Goal: Complete application form: Complete application form

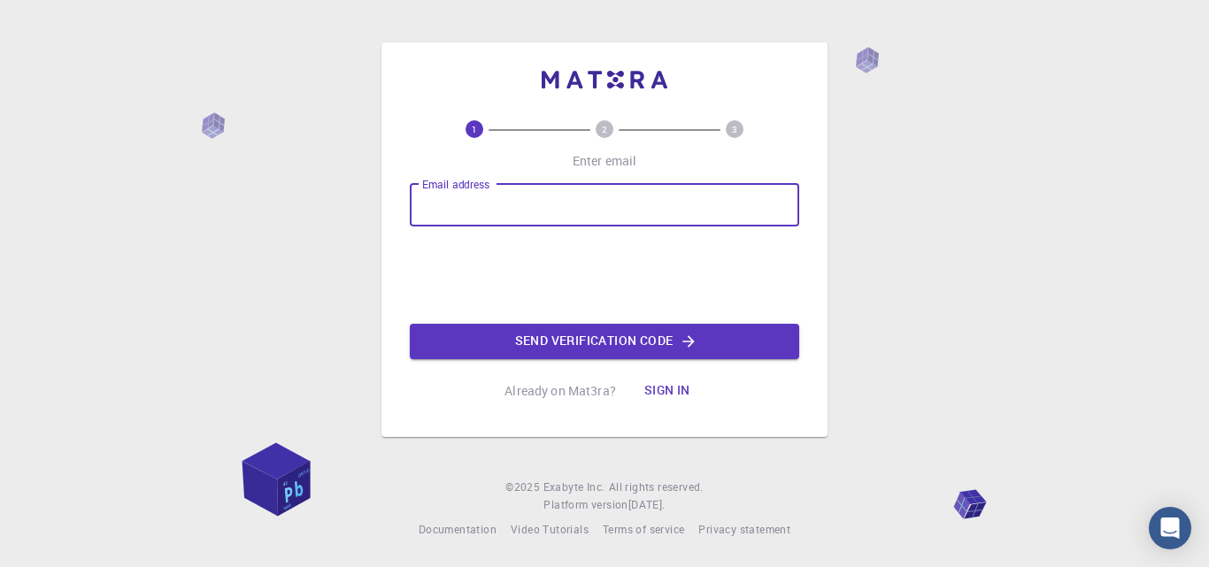
type input "[EMAIL_ADDRESS][DOMAIN_NAME]"
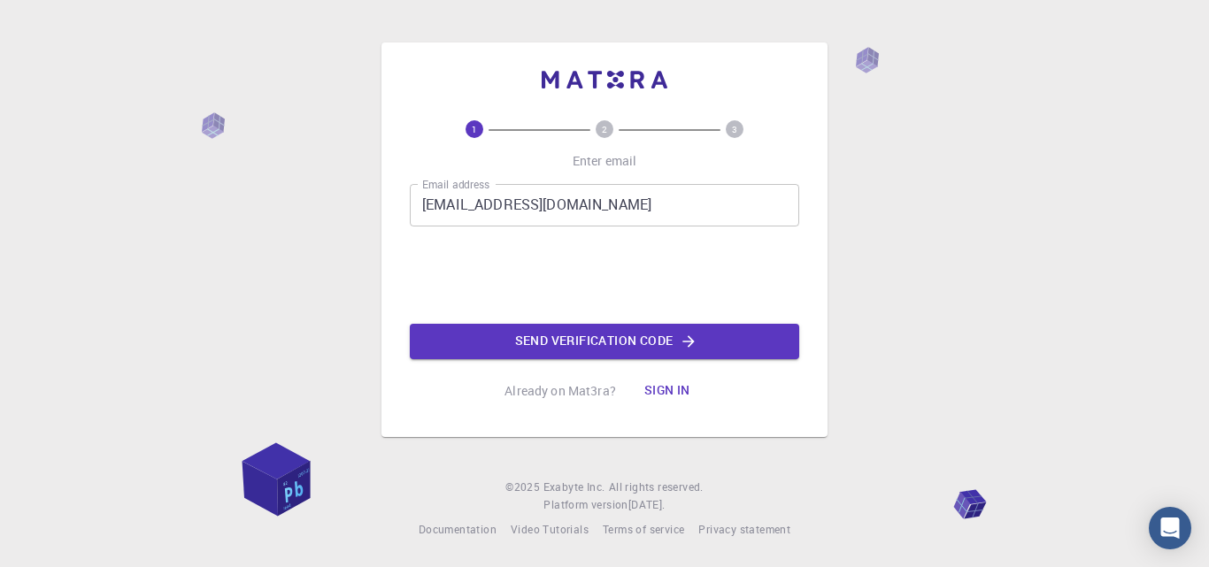
click at [895, 282] on div "1 2 3 Enter email Email address [EMAIL_ADDRESS][DOMAIN_NAME] Email address 0cAF…" at bounding box center [604, 283] width 1209 height 567
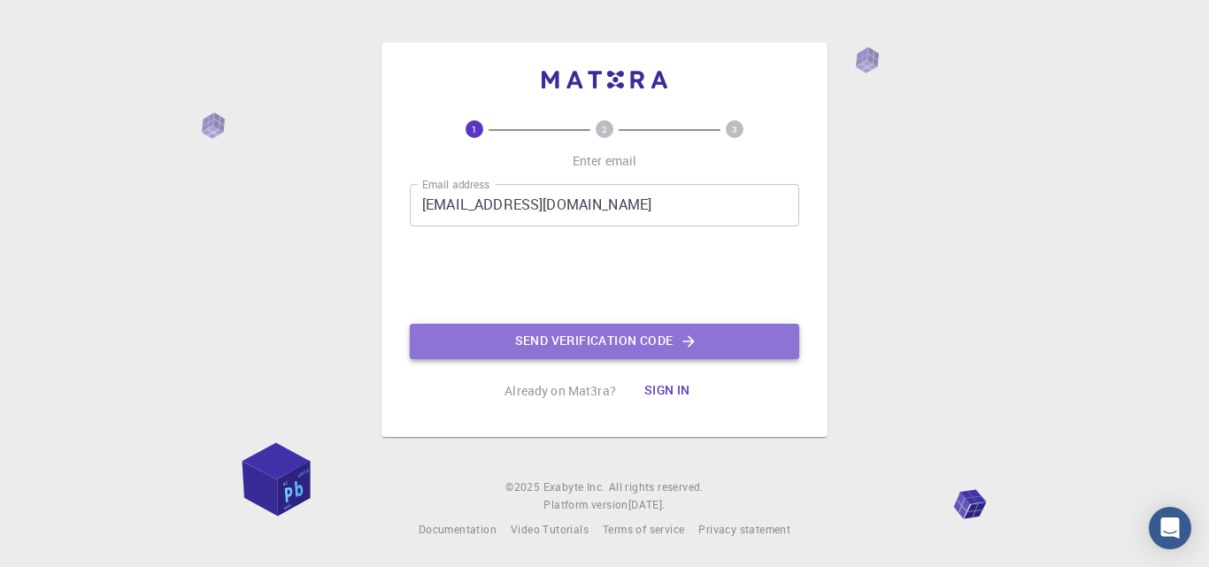
click at [657, 357] on button "Send verification code" at bounding box center [605, 341] width 390 height 35
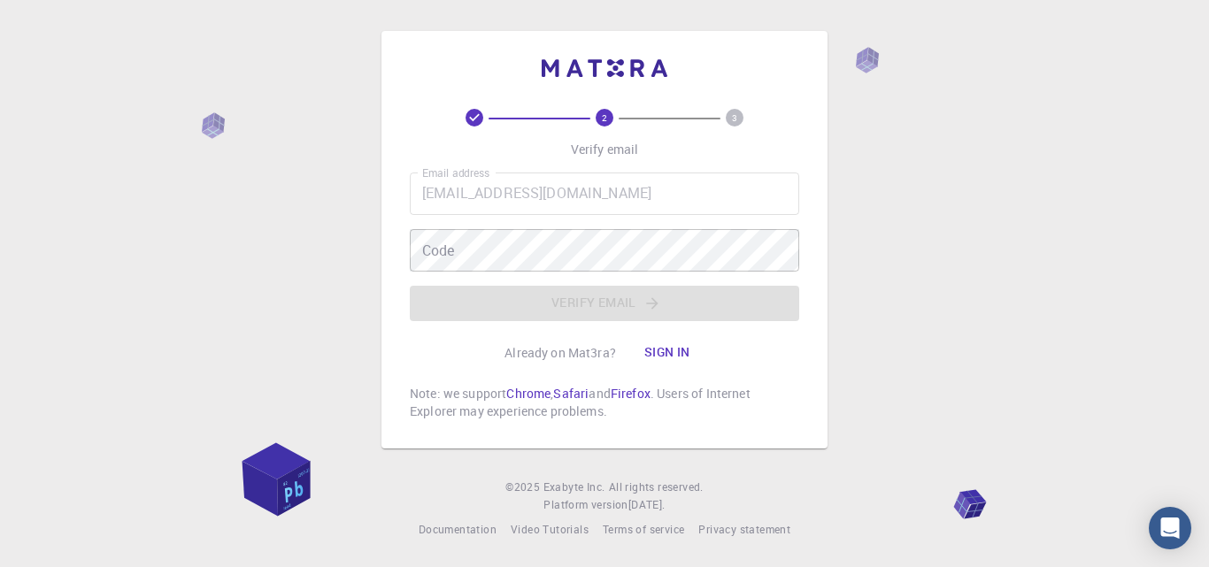
click at [1084, 444] on div "2 3 Verify email Email address [EMAIL_ADDRESS][DOMAIN_NAME] Email address Code …" at bounding box center [604, 283] width 1209 height 567
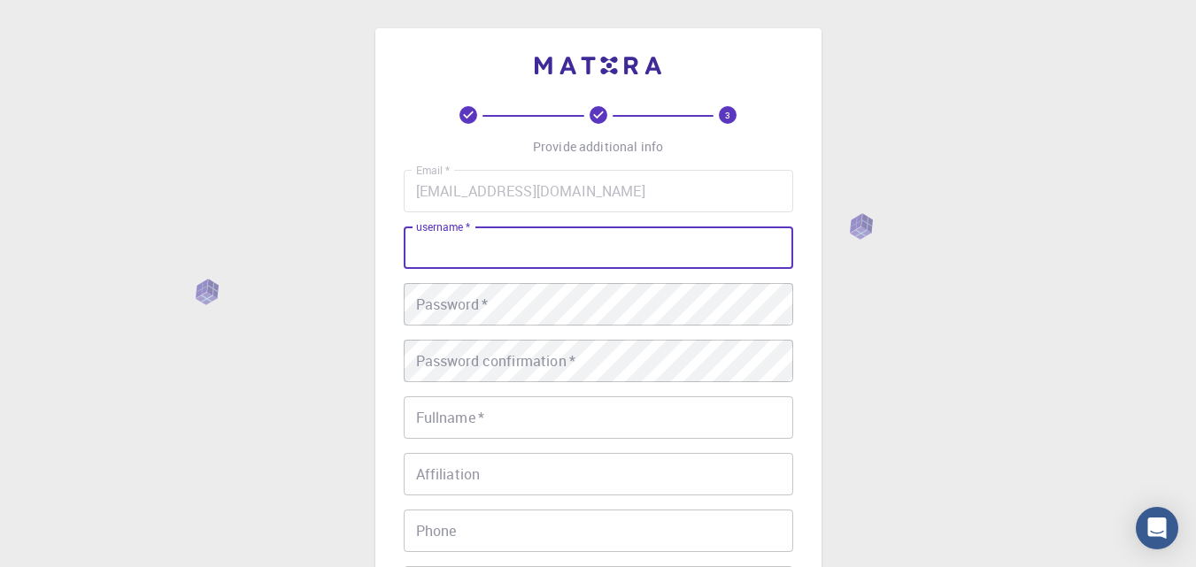
click at [456, 262] on input "username   *" at bounding box center [599, 248] width 390 height 42
type input "naman"
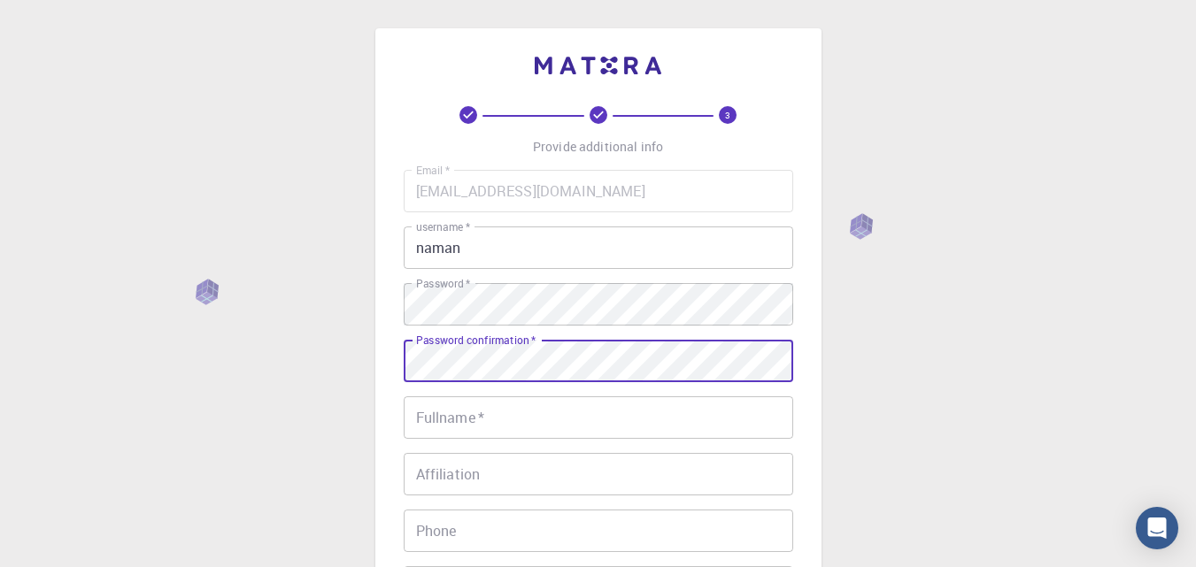
click at [491, 349] on div "Password confirmation   * Password confirmation   *" at bounding box center [599, 361] width 390 height 42
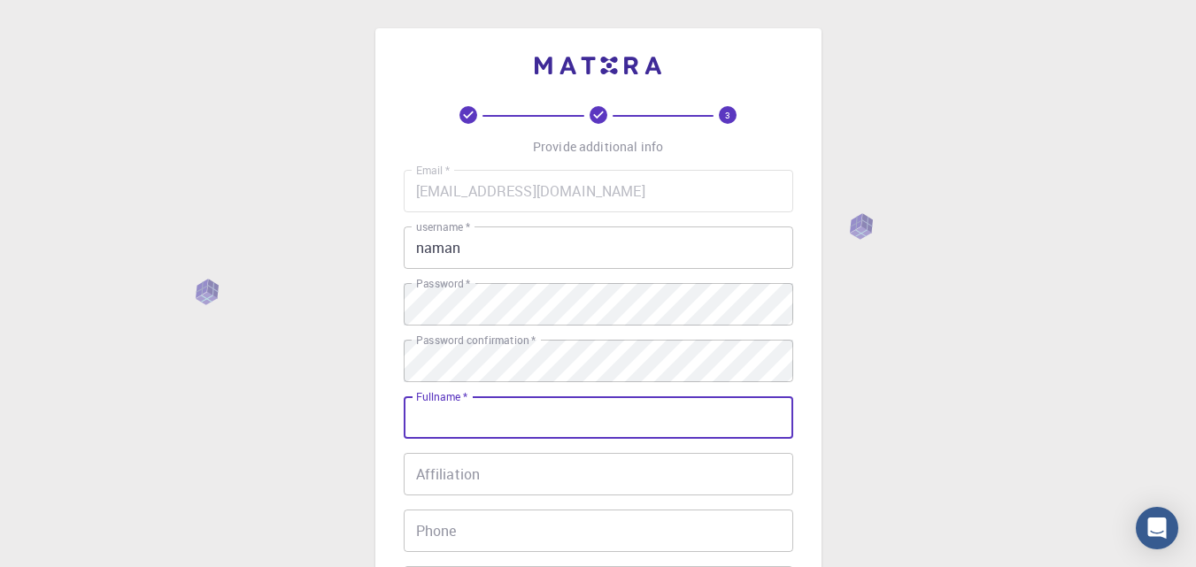
click at [450, 410] on input "Fullname   *" at bounding box center [599, 418] width 390 height 42
type input "[PERSON_NAME]"
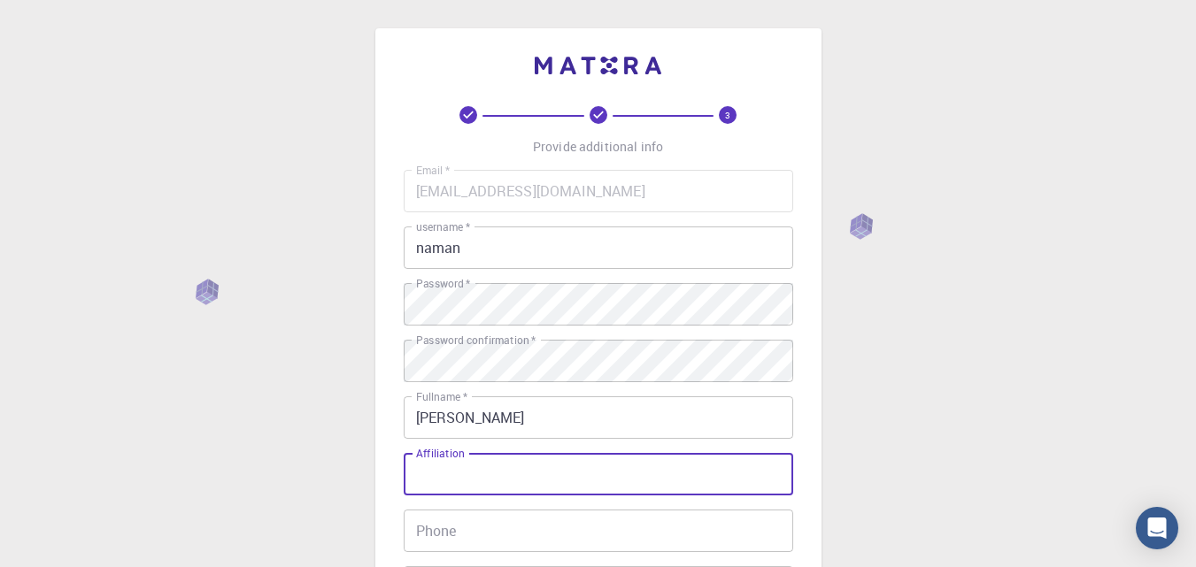
click at [462, 477] on input "Affiliation" at bounding box center [599, 474] width 390 height 42
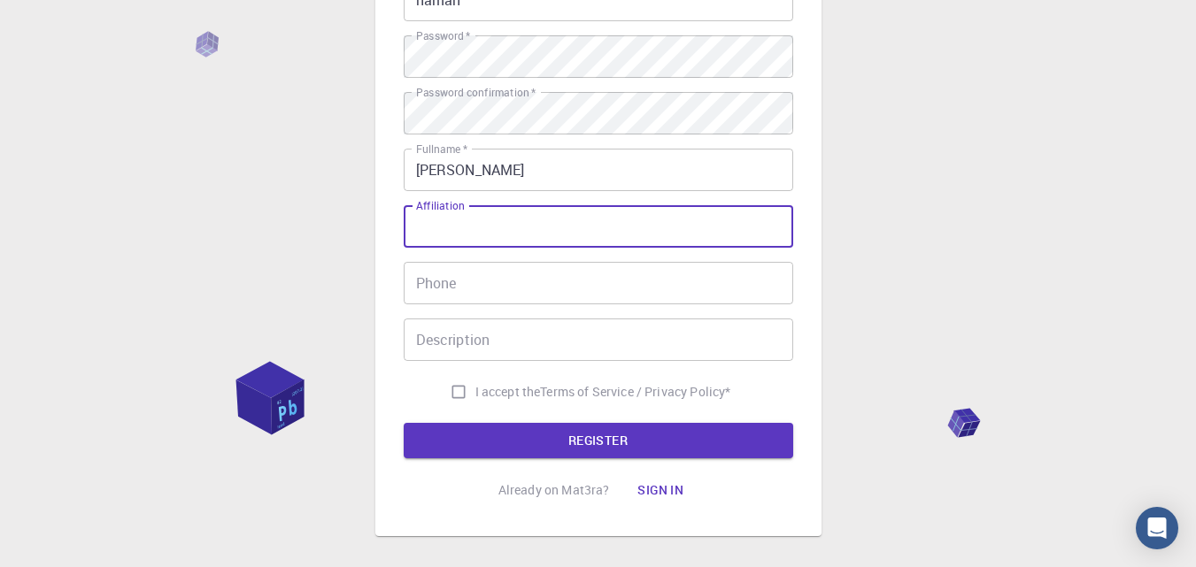
scroll to position [249, 0]
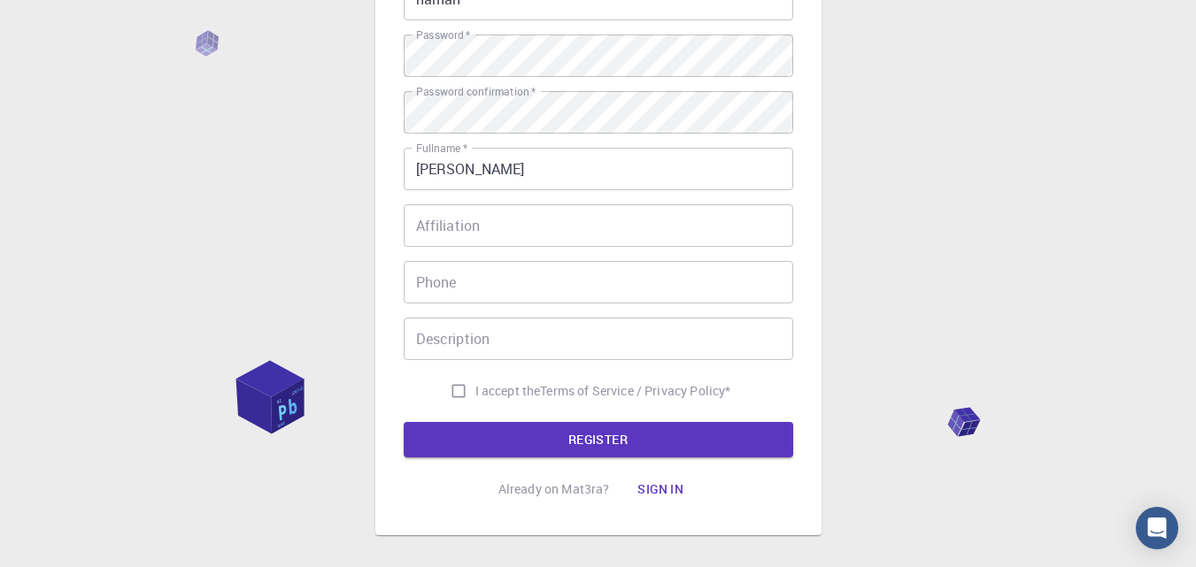
click at [446, 412] on form "Email   * [EMAIL_ADDRESS][DOMAIN_NAME] Email   * username   * naman username   …" at bounding box center [599, 189] width 390 height 536
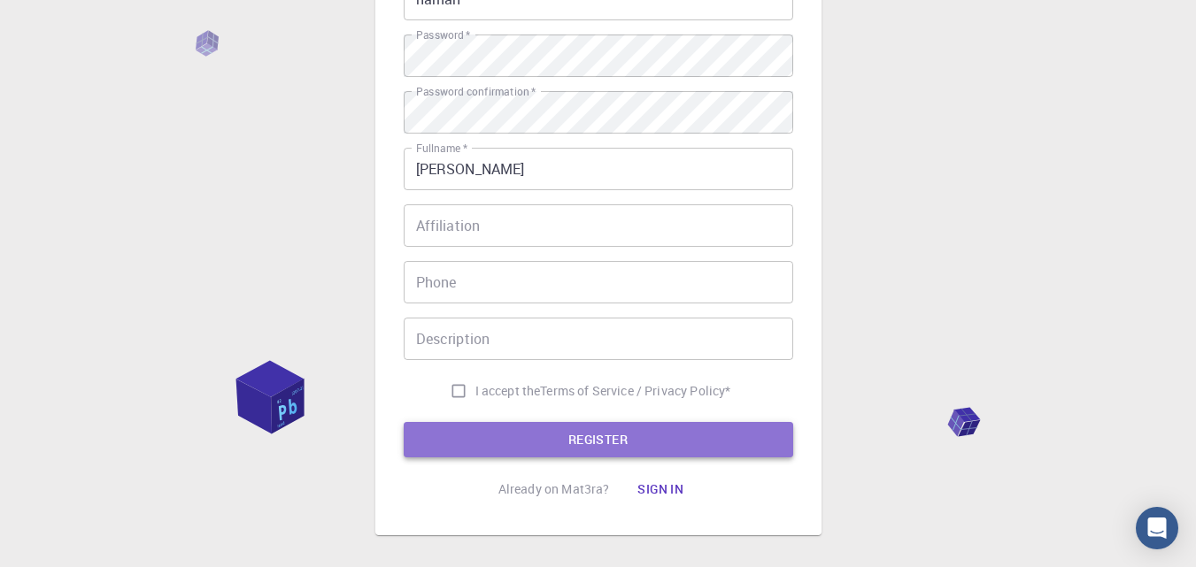
click at [443, 435] on button "REGISTER" at bounding box center [599, 439] width 390 height 35
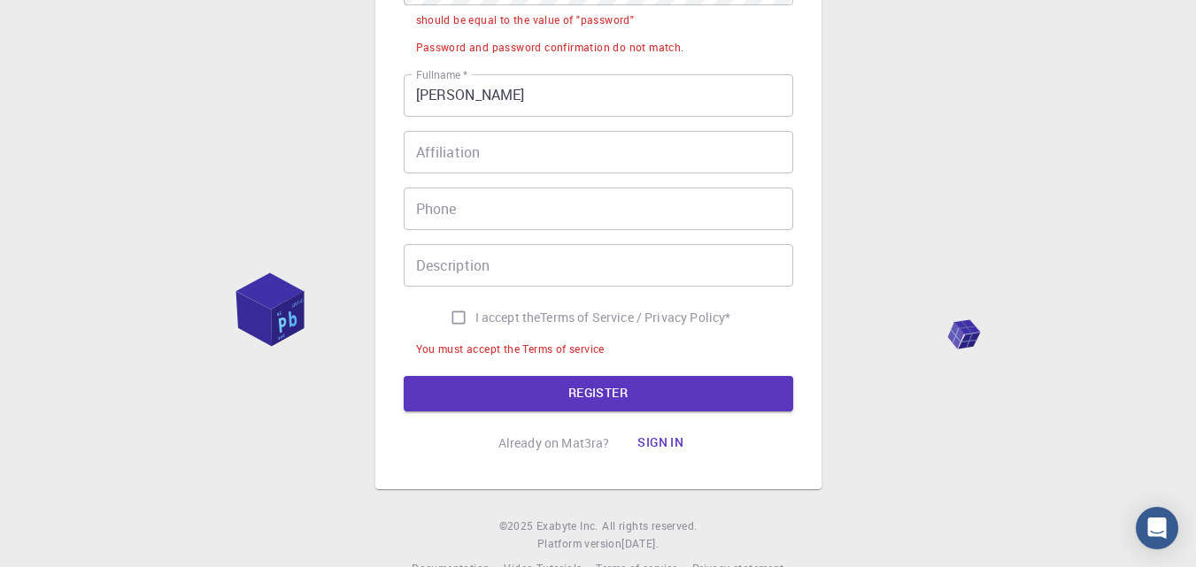
scroll to position [415, 0]
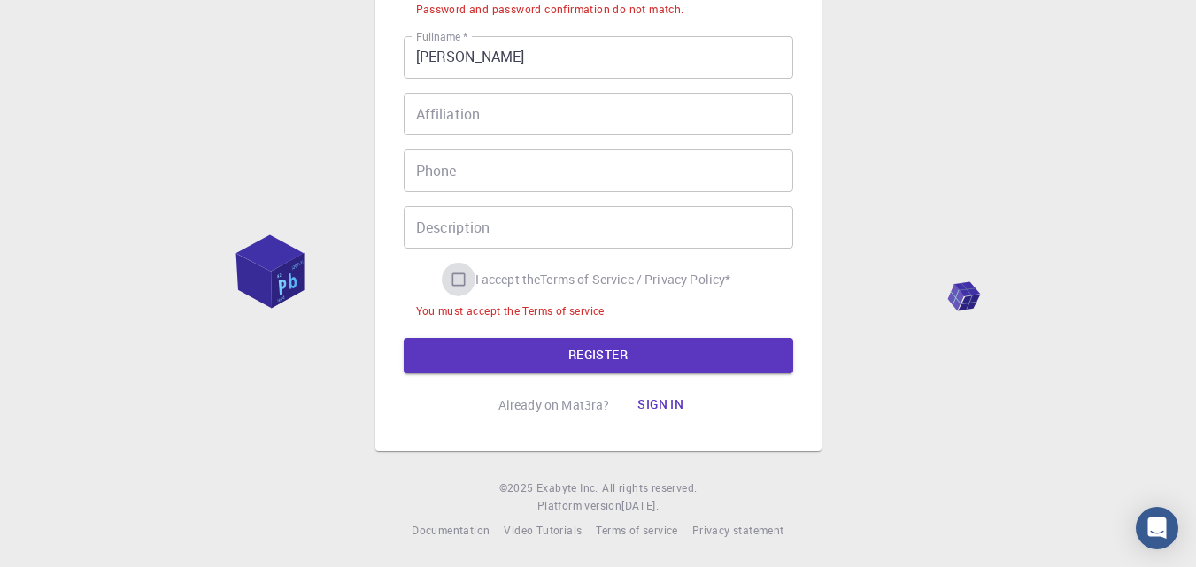
click at [451, 282] on input "I accept the Terms of Service / Privacy Policy *" at bounding box center [459, 280] width 34 height 34
checkbox input "true"
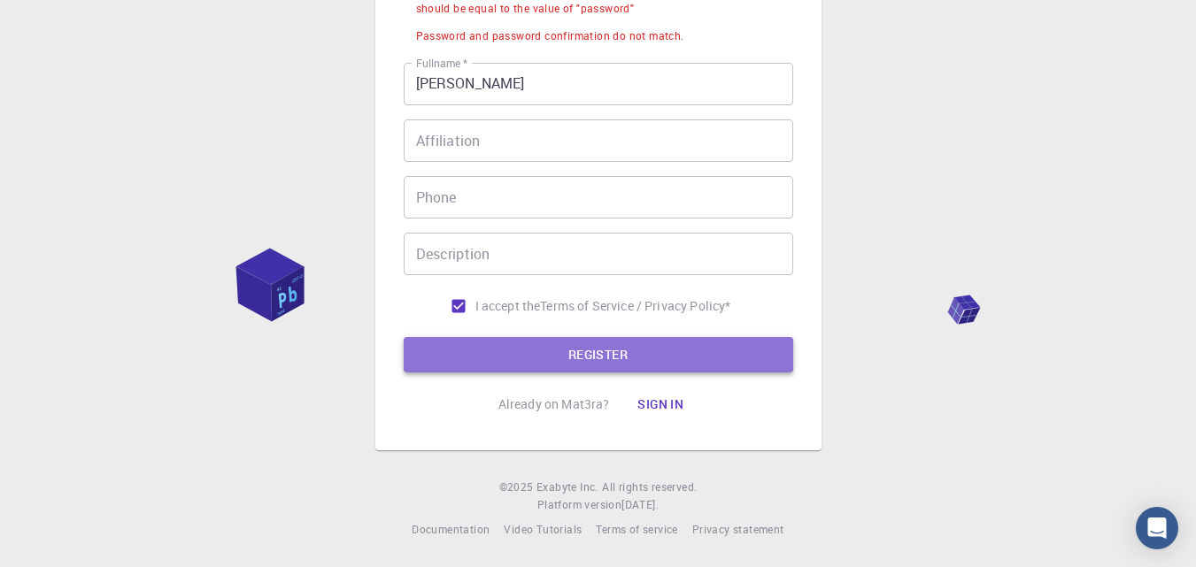
click at [472, 343] on button "REGISTER" at bounding box center [599, 354] width 390 height 35
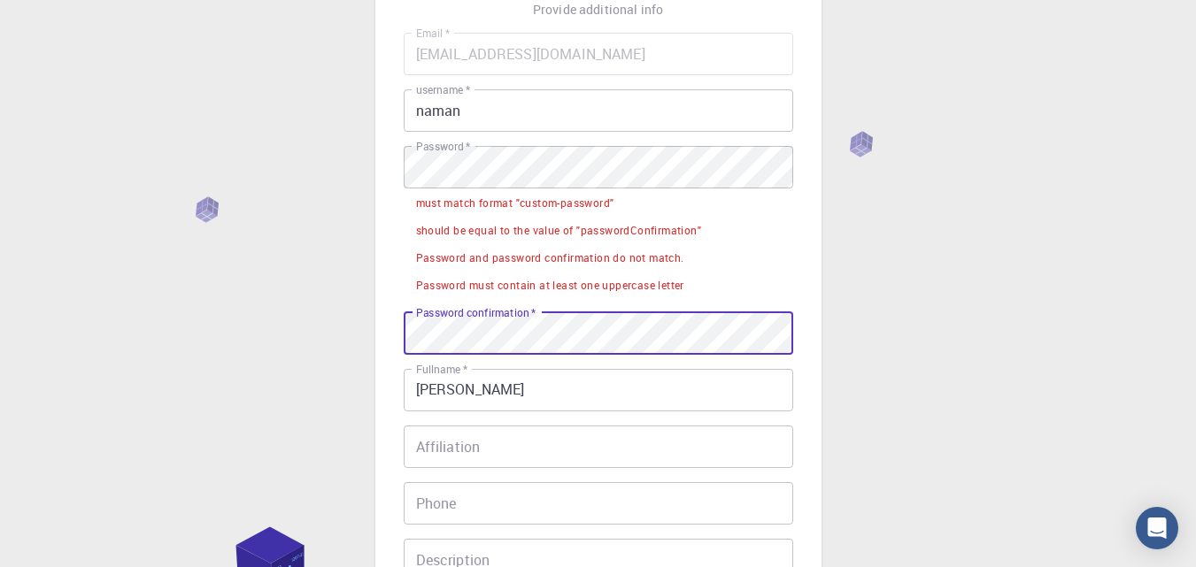
scroll to position [443, 0]
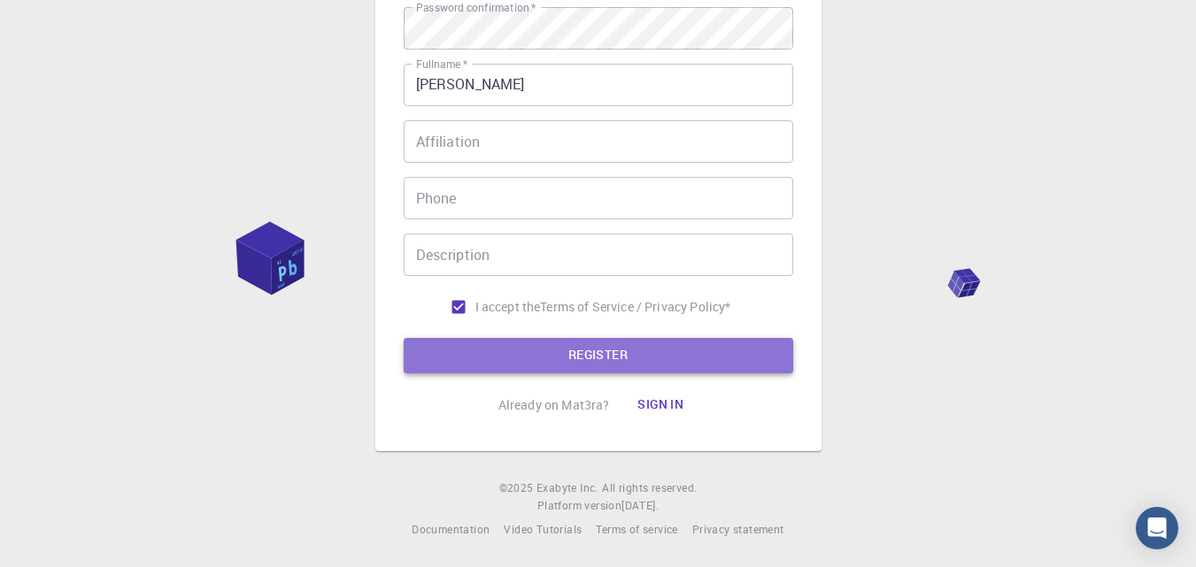
click at [489, 340] on button "REGISTER" at bounding box center [599, 355] width 390 height 35
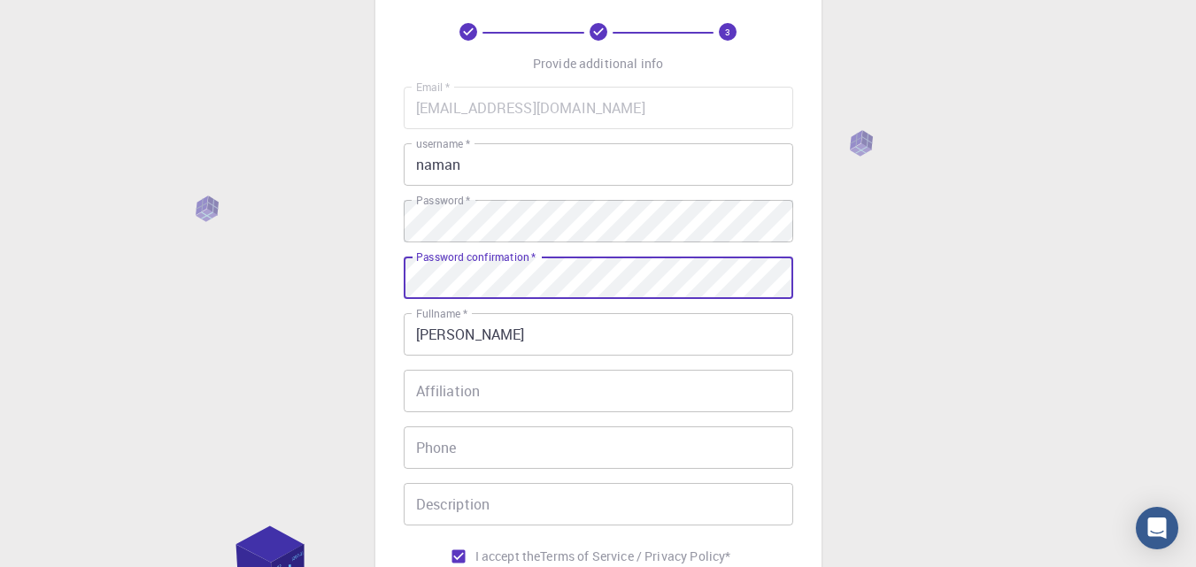
scroll to position [334, 0]
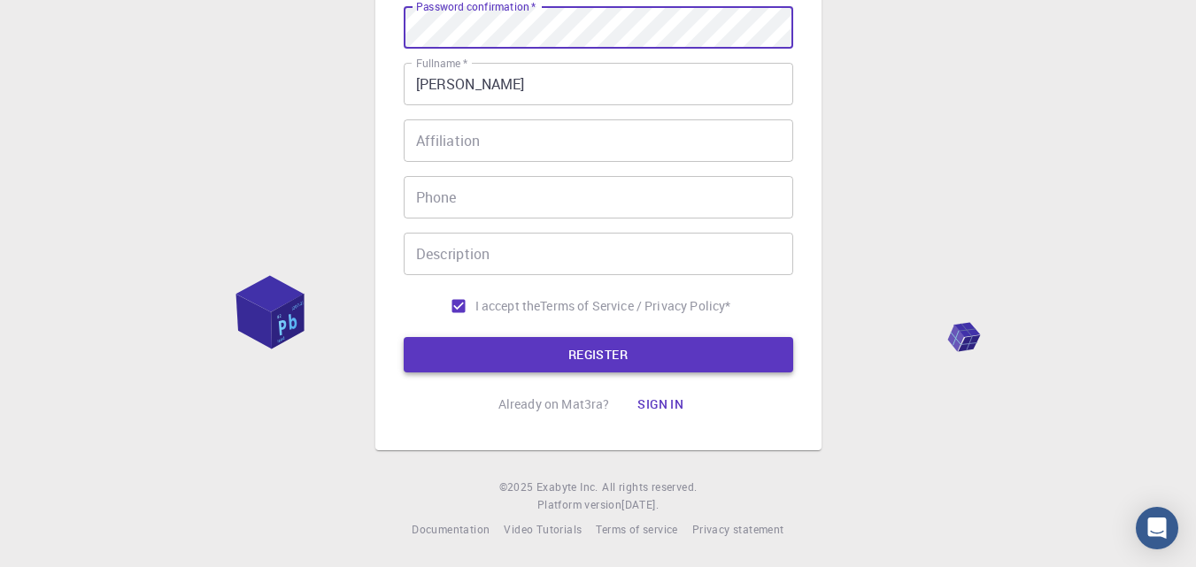
click at [475, 357] on button "REGISTER" at bounding box center [599, 354] width 390 height 35
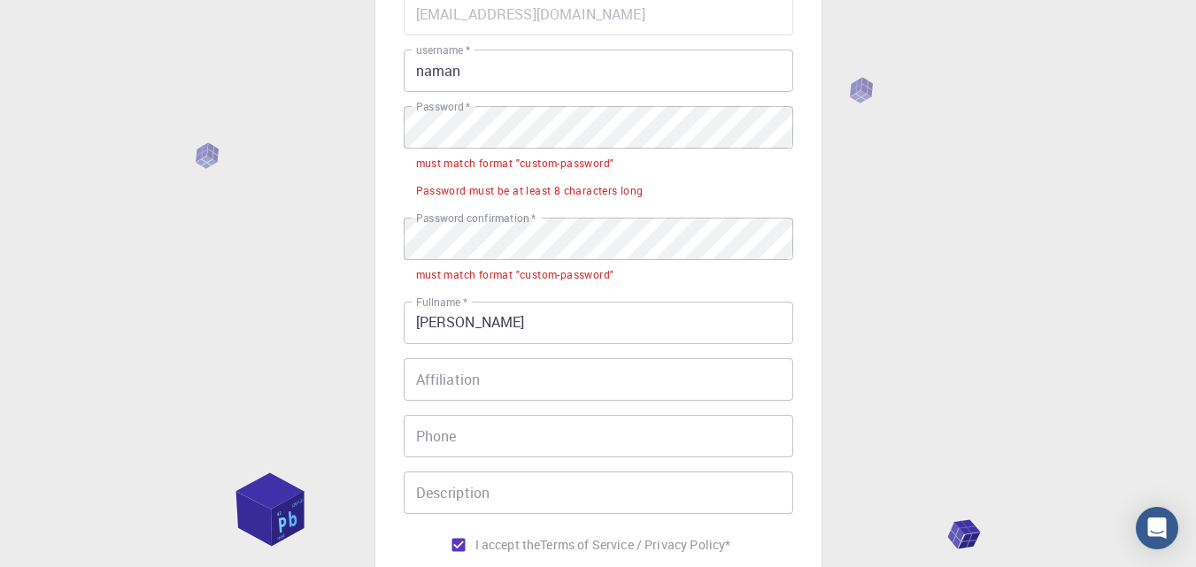
scroll to position [179, 0]
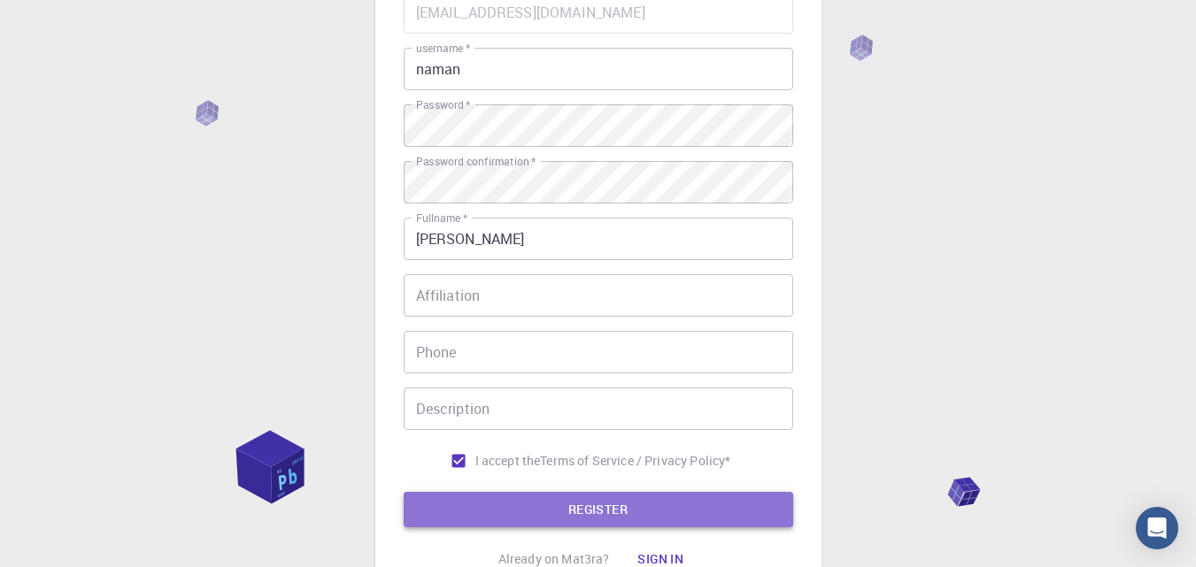
click at [622, 503] on button "REGISTER" at bounding box center [599, 509] width 390 height 35
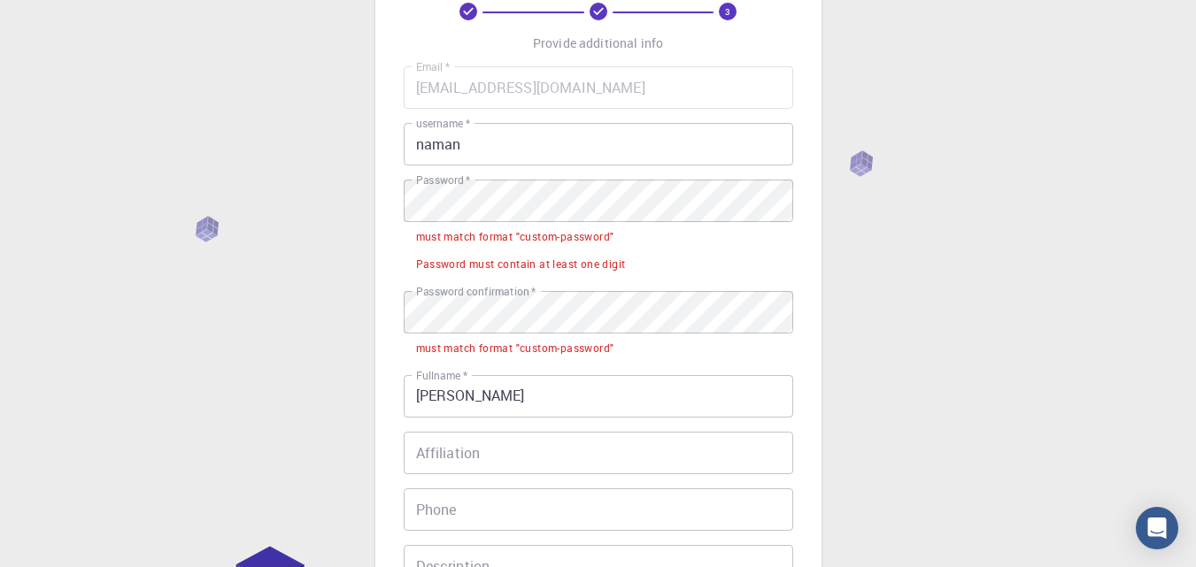
scroll to position [103, 0]
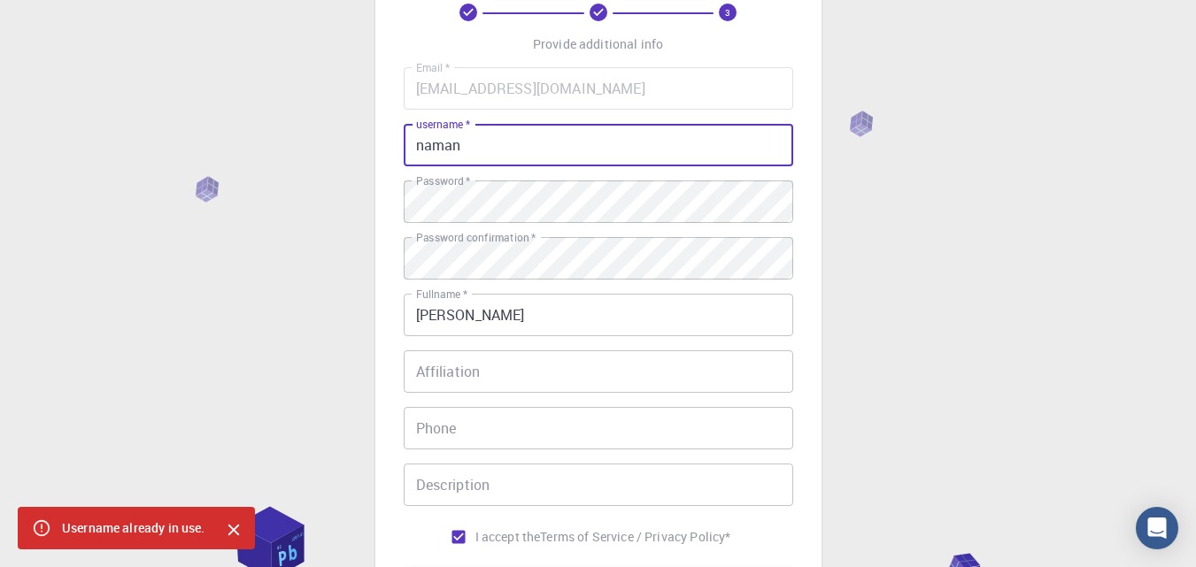
click at [472, 138] on input "naman" at bounding box center [599, 145] width 390 height 42
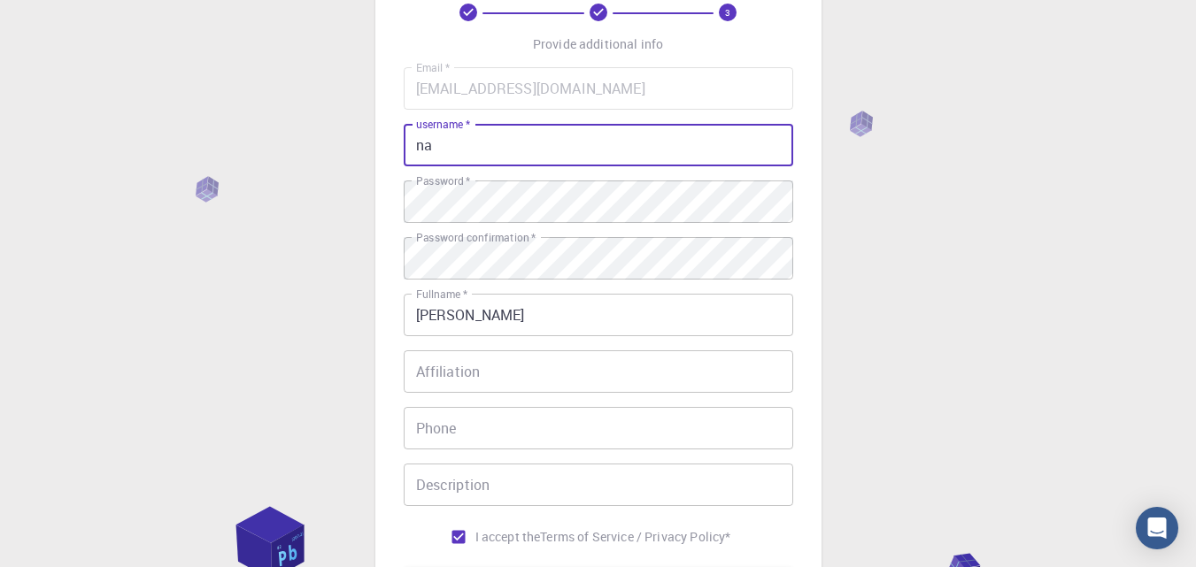
type input "n"
type input "rfrffffo"
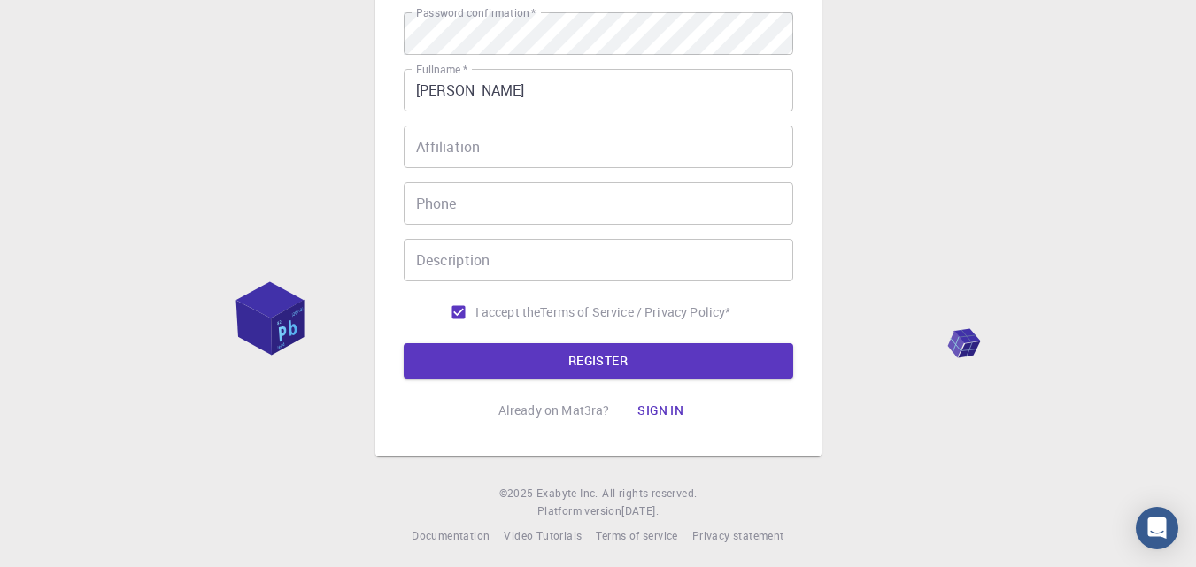
scroll to position [334, 0]
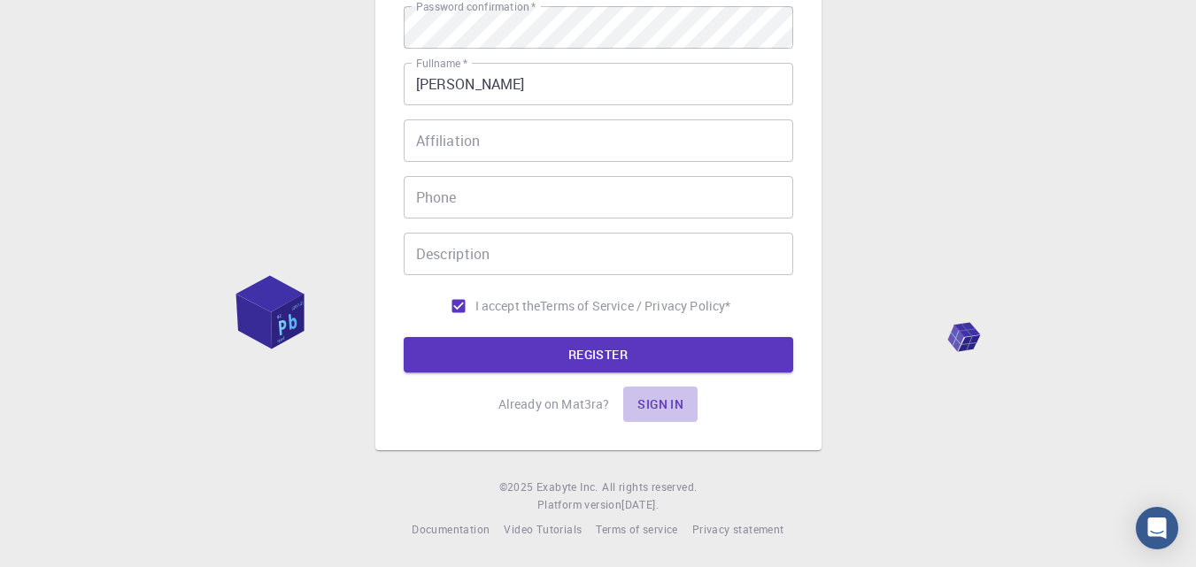
click at [653, 391] on button "Sign in" at bounding box center [660, 404] width 74 height 35
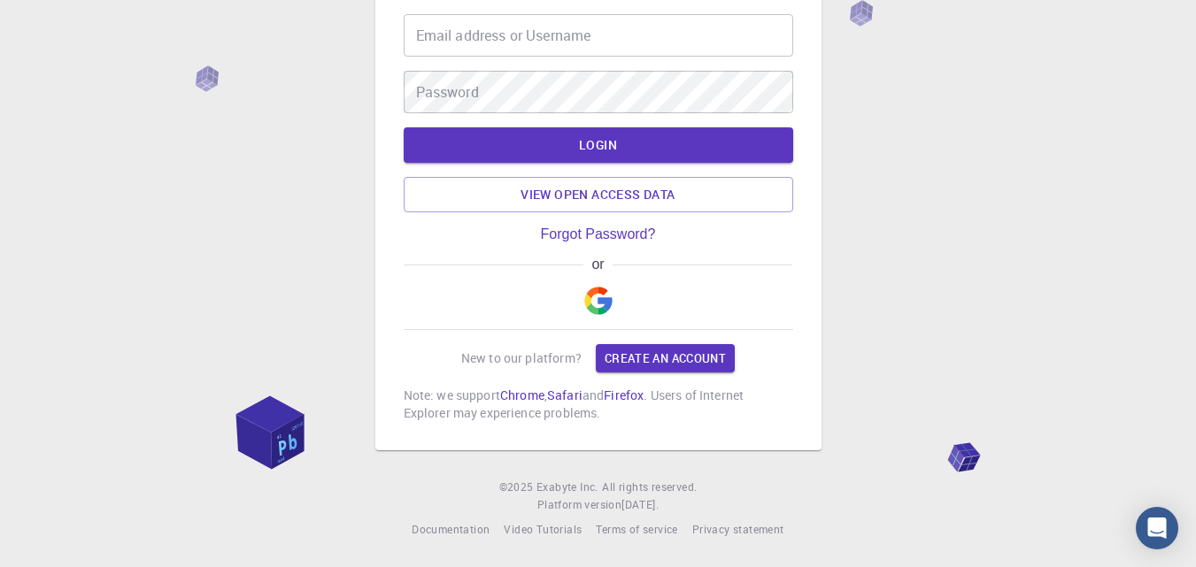
scroll to position [64, 0]
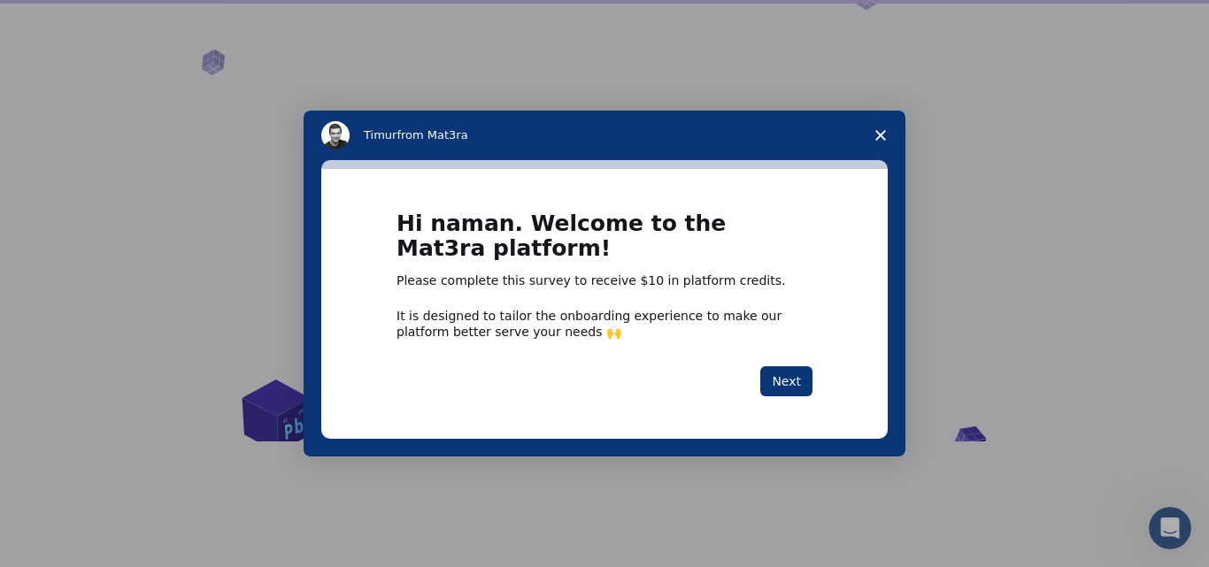
click at [884, 130] on icon "Close survey" at bounding box center [881, 135] width 11 height 11
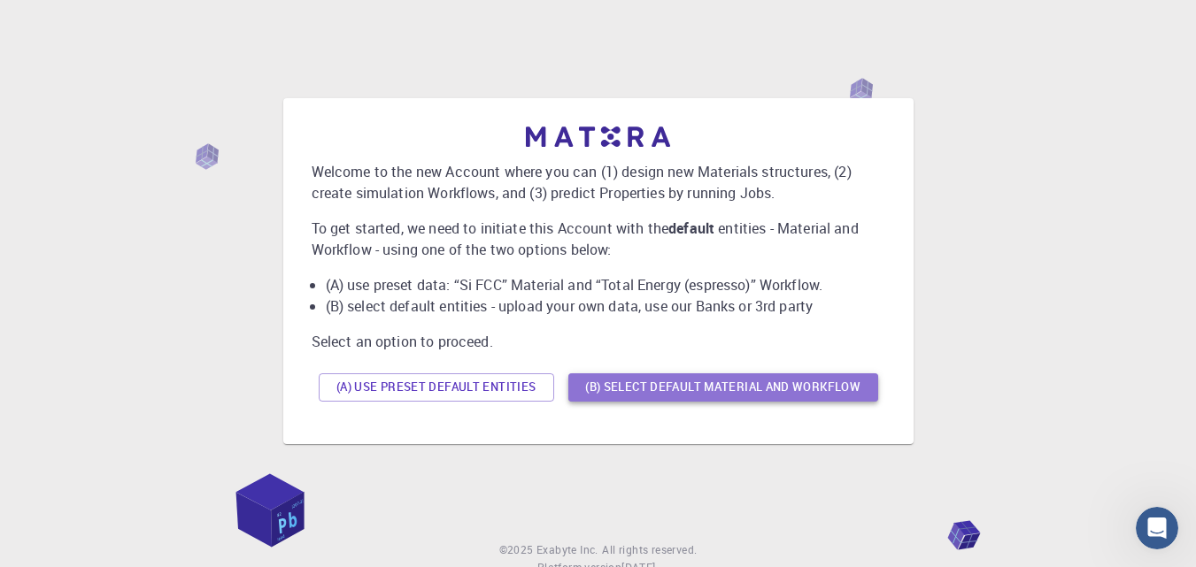
click at [649, 388] on button "(B) Select default material and workflow" at bounding box center [723, 388] width 310 height 28
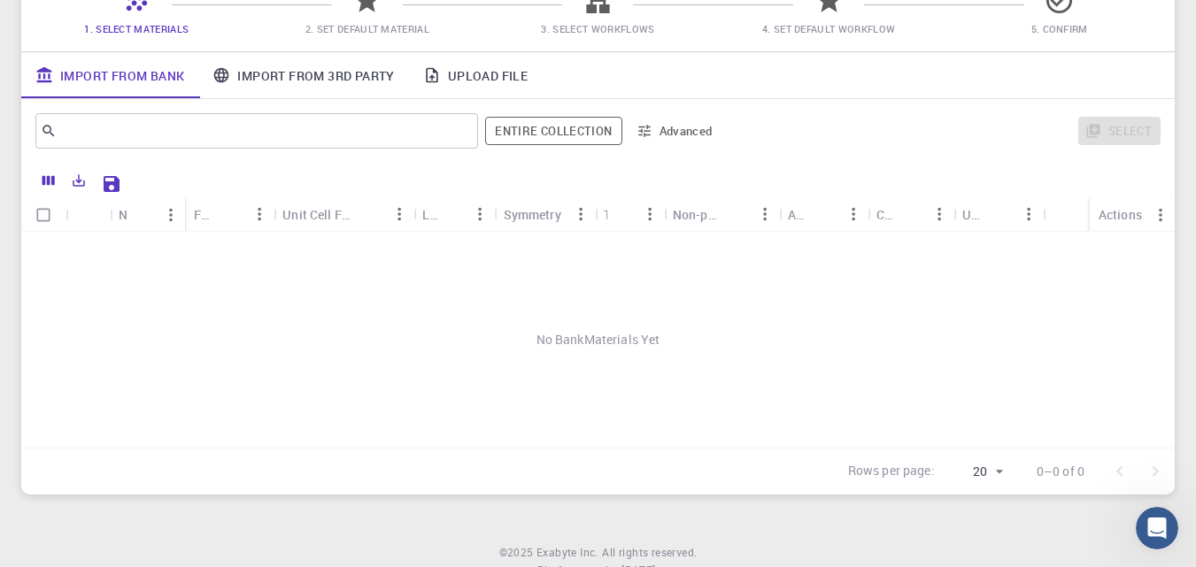
scroll to position [49, 0]
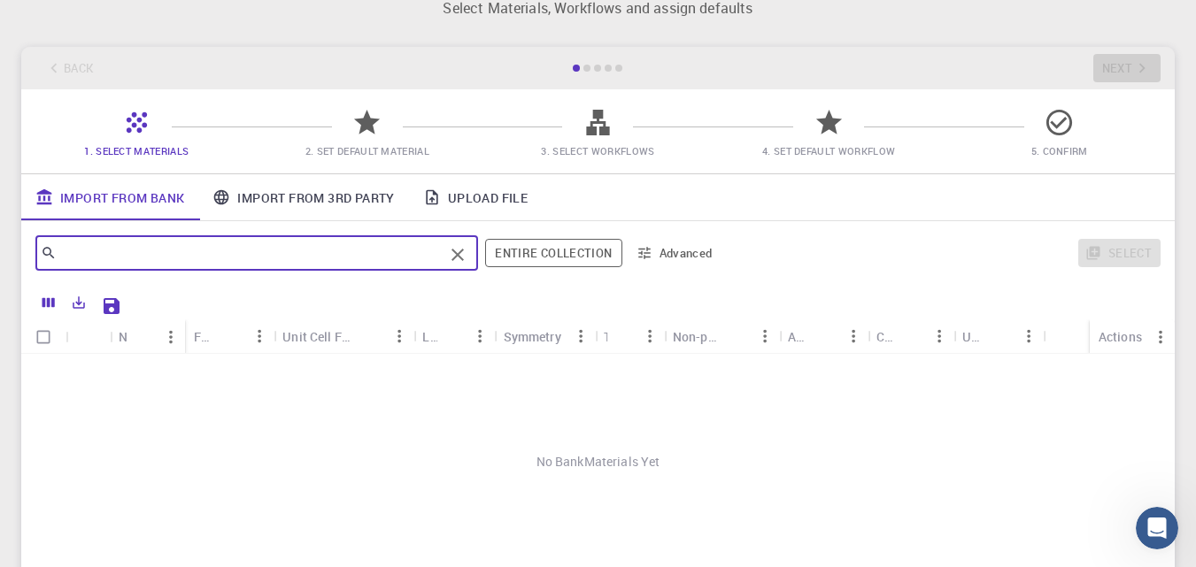
click at [196, 259] on input "text" at bounding box center [250, 253] width 387 height 25
type input "a"
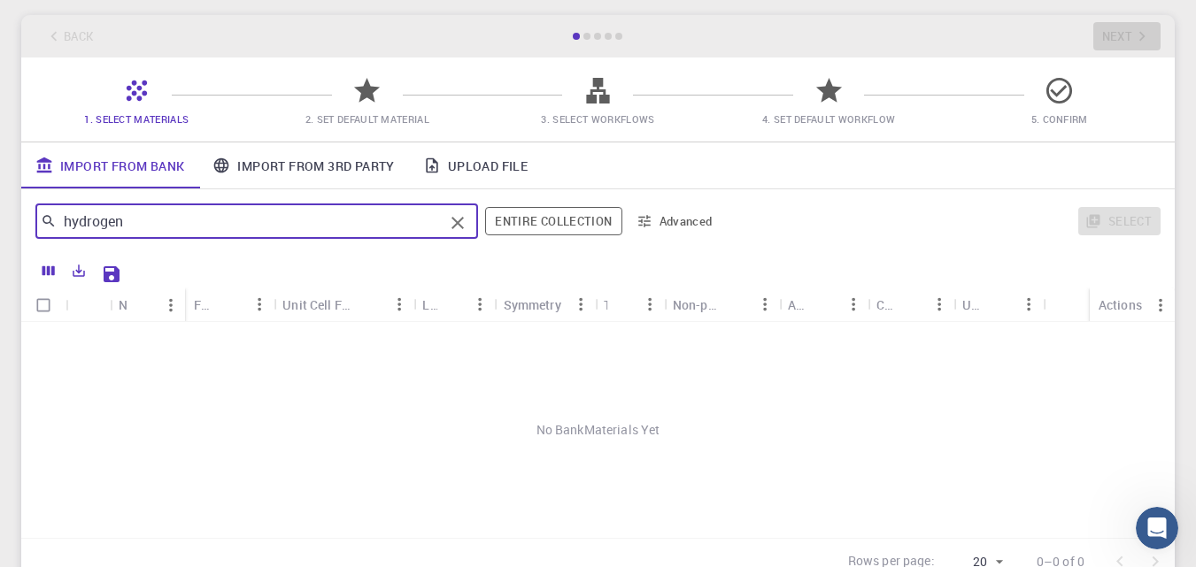
scroll to position [236, 0]
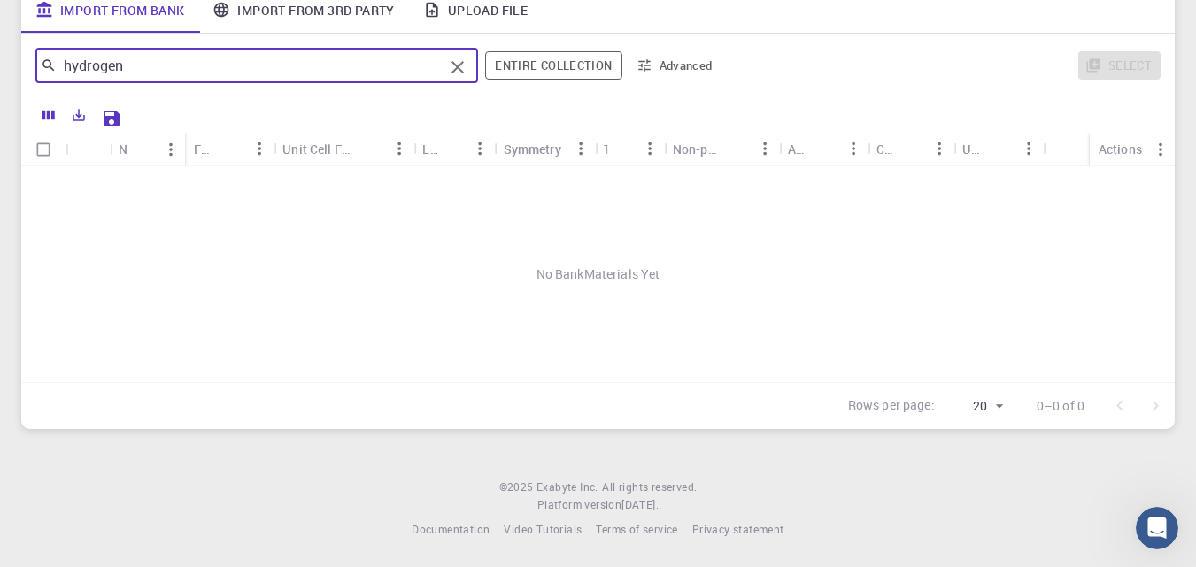
type input "hydrogen"
